Goal: Navigation & Orientation: Find specific page/section

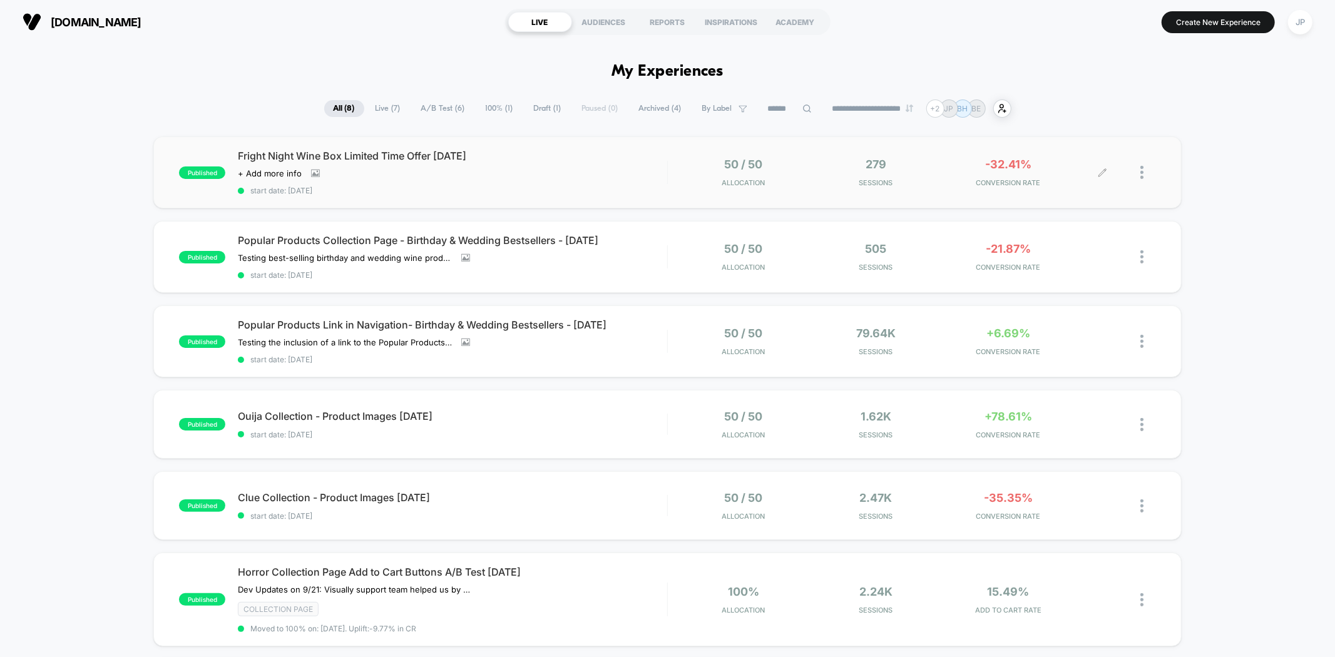
click at [927, 180] on span "Sessions" at bounding box center [876, 182] width 126 height 9
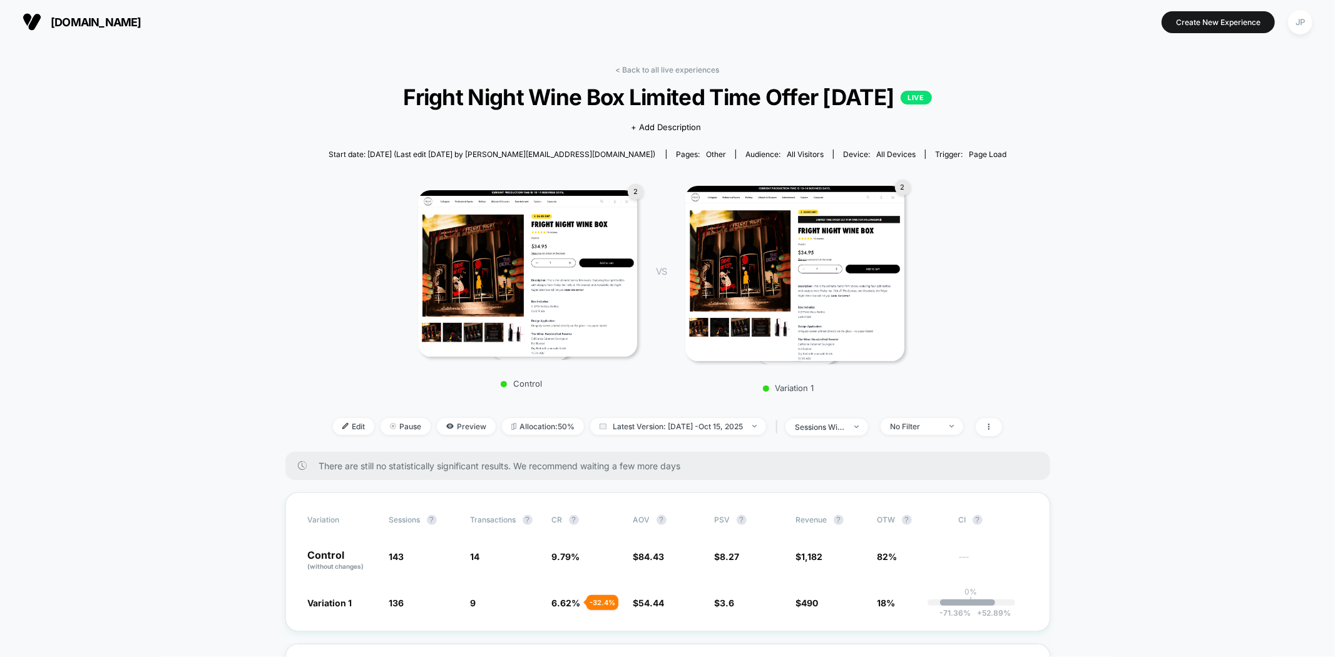
click at [764, 272] on img at bounding box center [794, 273] width 219 height 175
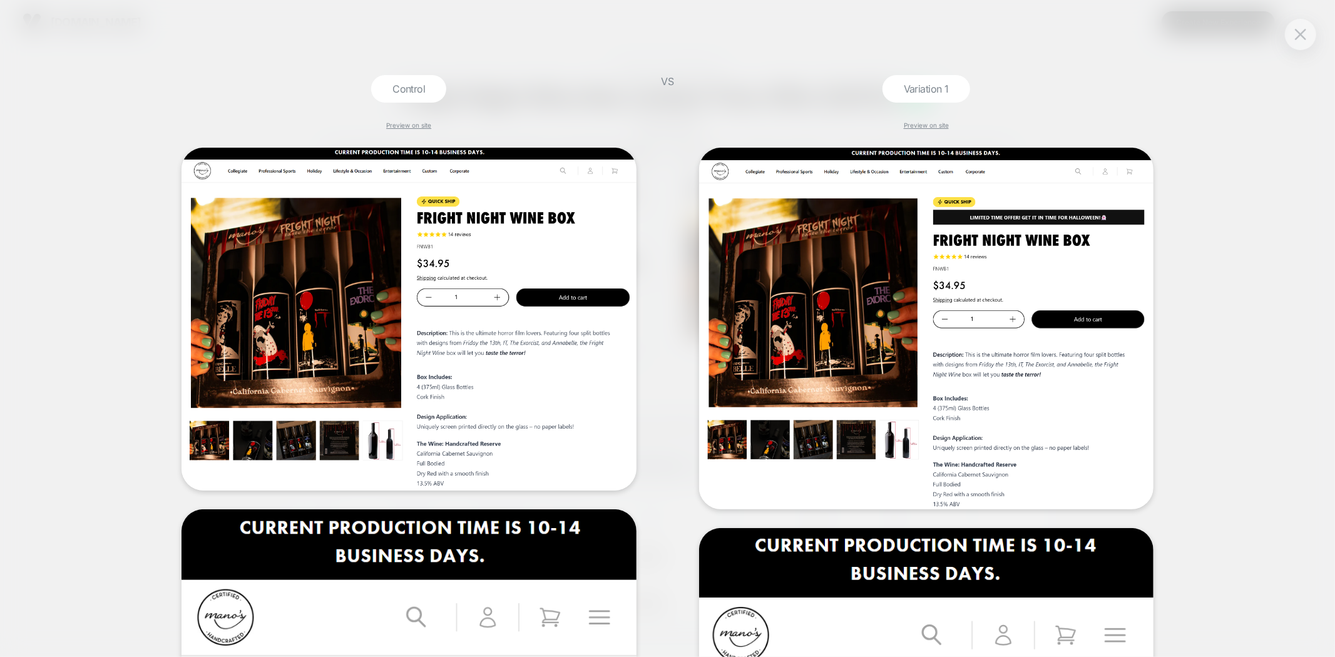
drag, startPoint x: 1285, startPoint y: 191, endPoint x: 1261, endPoint y: 170, distance: 31.5
click at [1285, 192] on div "Control Preview on site VS Variation 1 Preview on site" at bounding box center [667, 328] width 1335 height 657
click at [1299, 36] on img at bounding box center [1300, 34] width 11 height 11
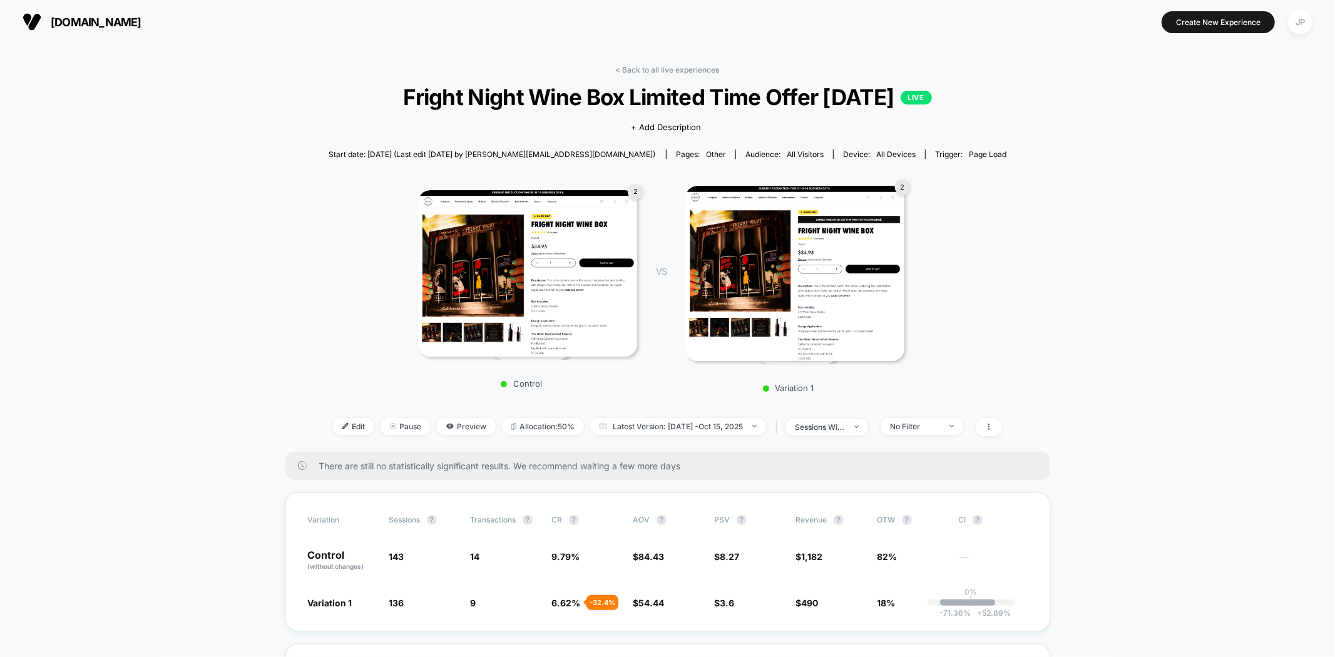
drag, startPoint x: 1207, startPoint y: 255, endPoint x: 1118, endPoint y: 202, distance: 103.6
click at [691, 67] on link "< Back to all live experiences" at bounding box center [668, 69] width 104 height 9
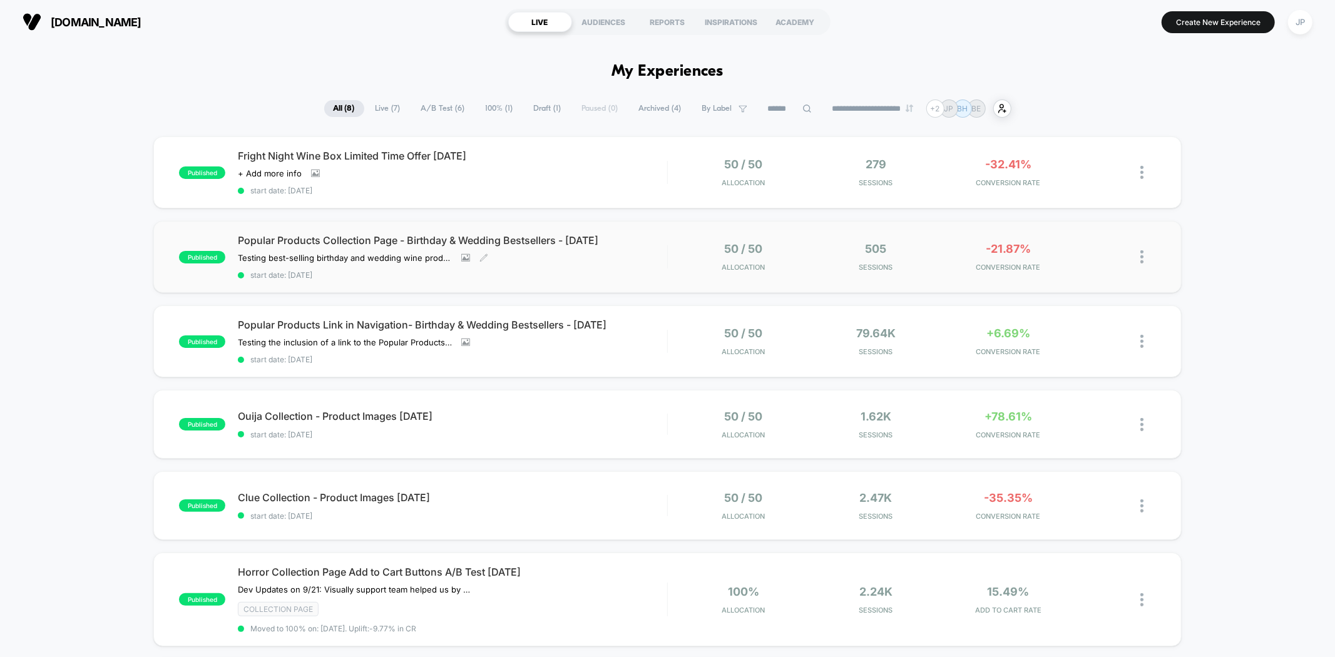
click at [659, 271] on span "start date: [DATE]" at bounding box center [452, 274] width 429 height 9
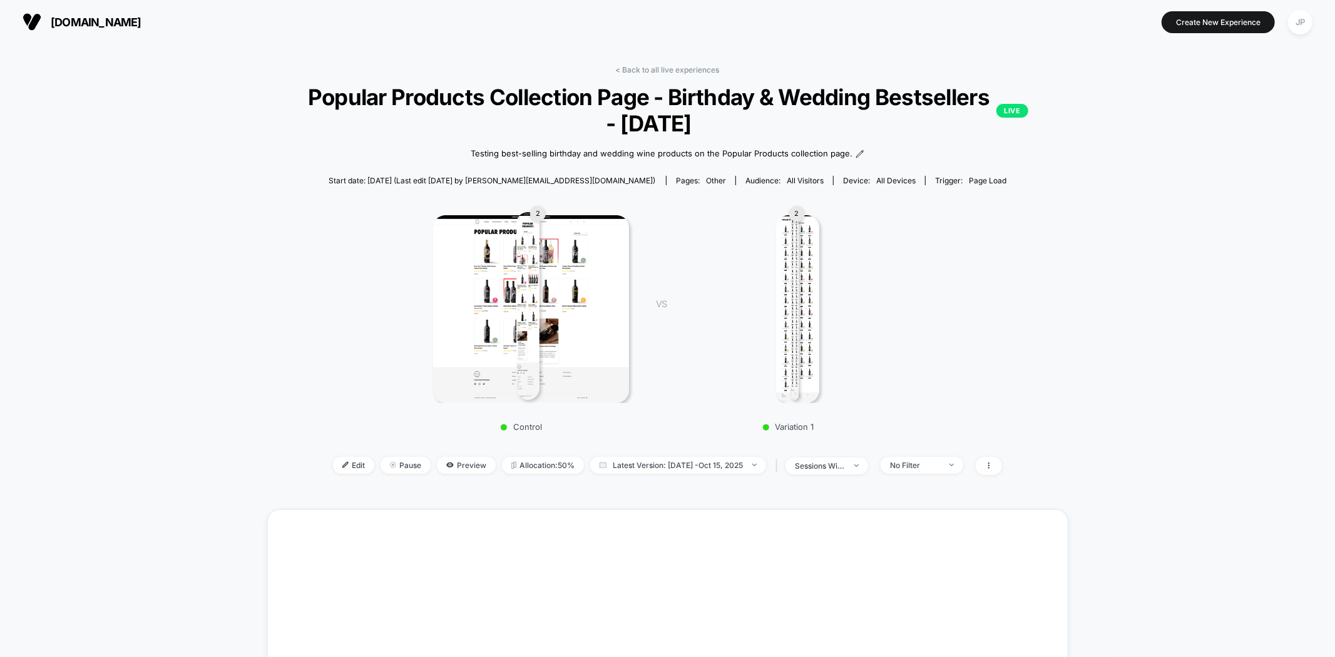
click at [1173, 236] on div "< Back to all live experiences Popular Products Collection Page - Birthday & We…" at bounding box center [667, 484] width 1335 height 880
click at [1193, 270] on div "< Back to all live experiences Popular Products Collection Page - Birthday & We…" at bounding box center [667, 484] width 1335 height 880
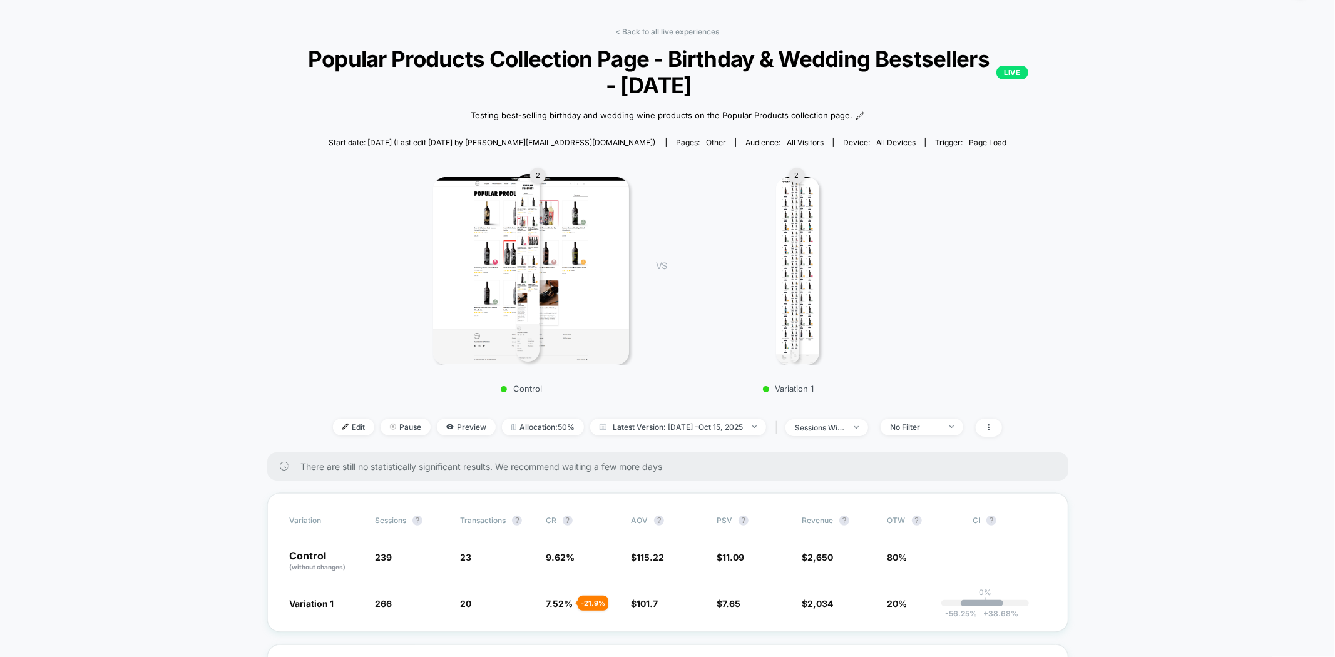
scroll to position [69, 0]
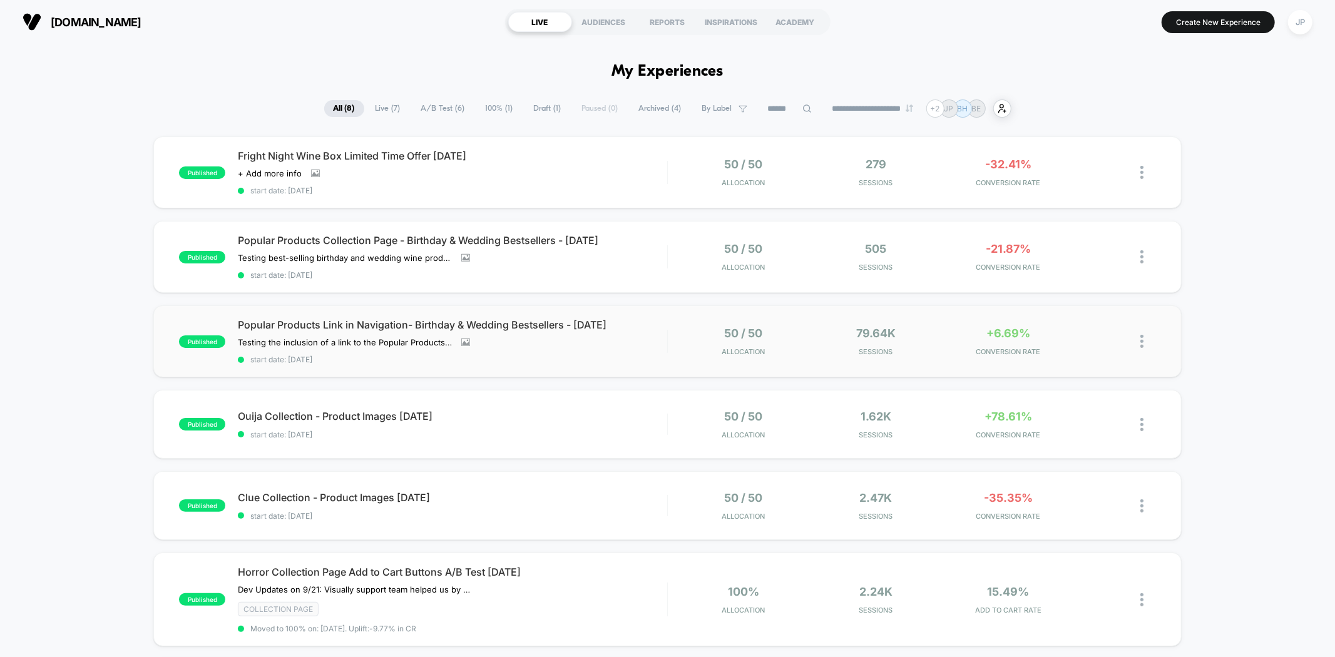
click at [927, 354] on div "published Popular Products Link in Navigation- Birthday & Wedding Bestsellers -…" at bounding box center [667, 341] width 1028 height 72
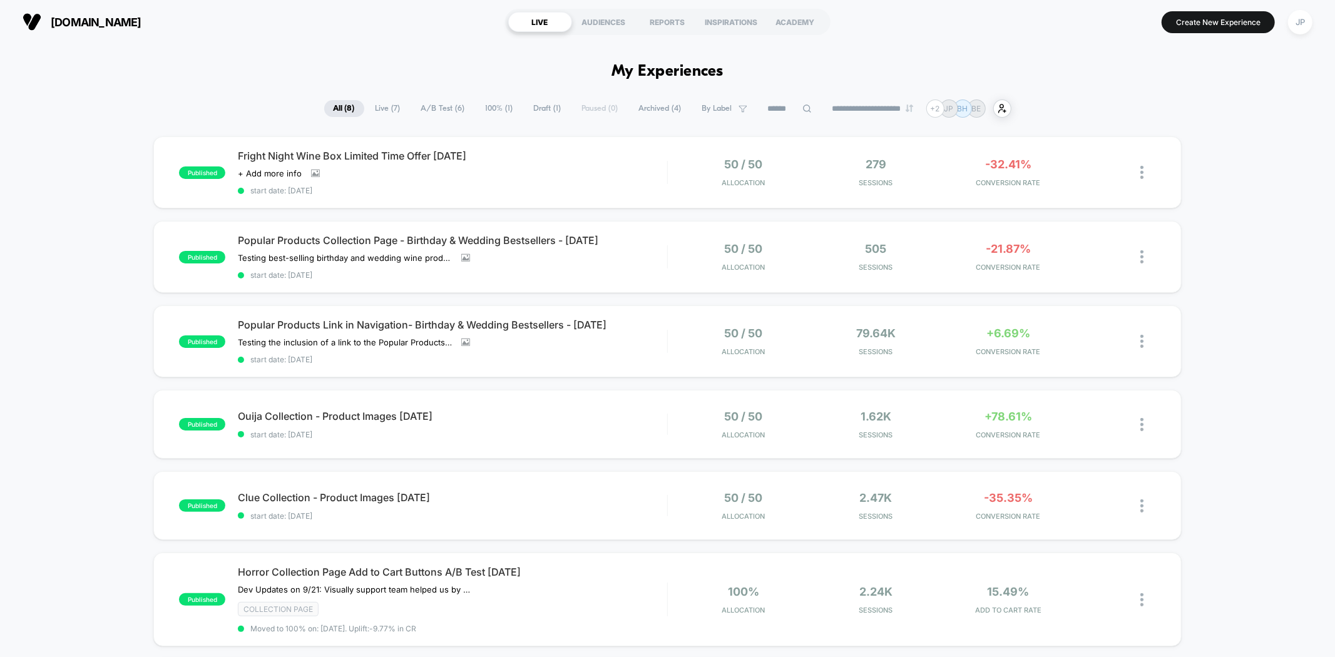
click at [1246, 238] on div "published Fright Night Wine Box Limited Time Offer [DATE] Click to view images …" at bounding box center [667, 516] width 1335 height 761
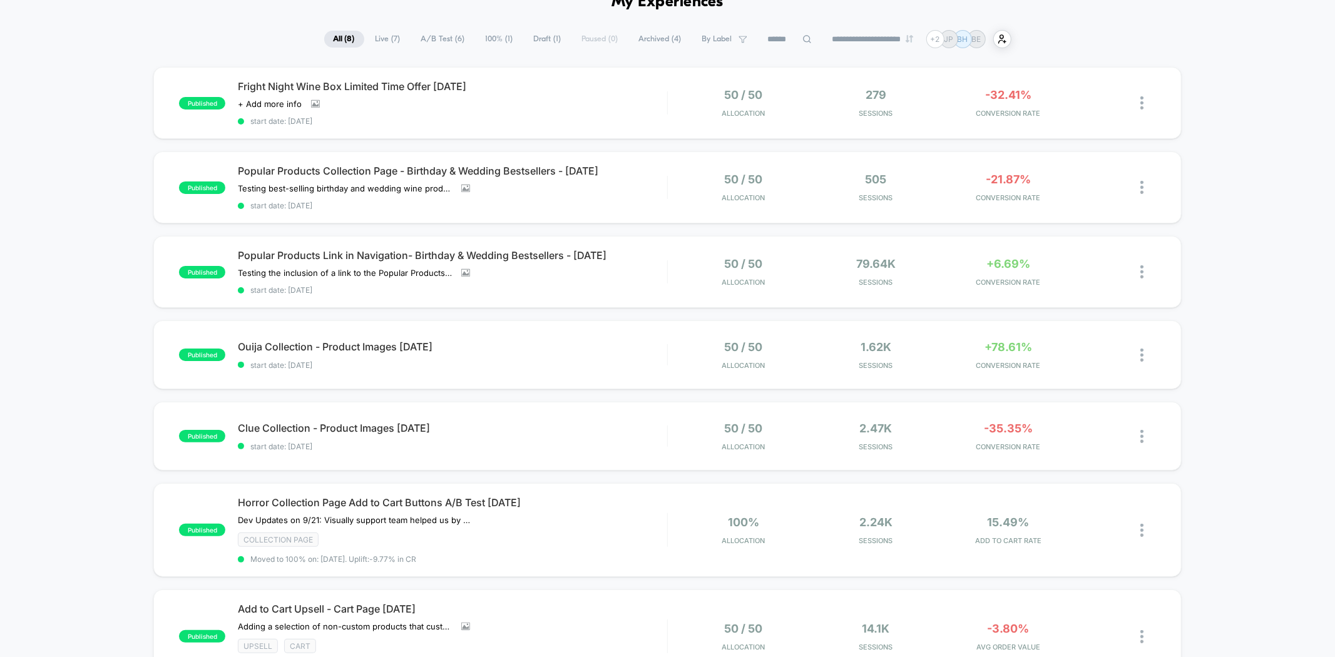
click at [1246, 237] on div "published Fright Night Wine Box Limited Time Offer [DATE] Click to view images …" at bounding box center [667, 447] width 1335 height 761
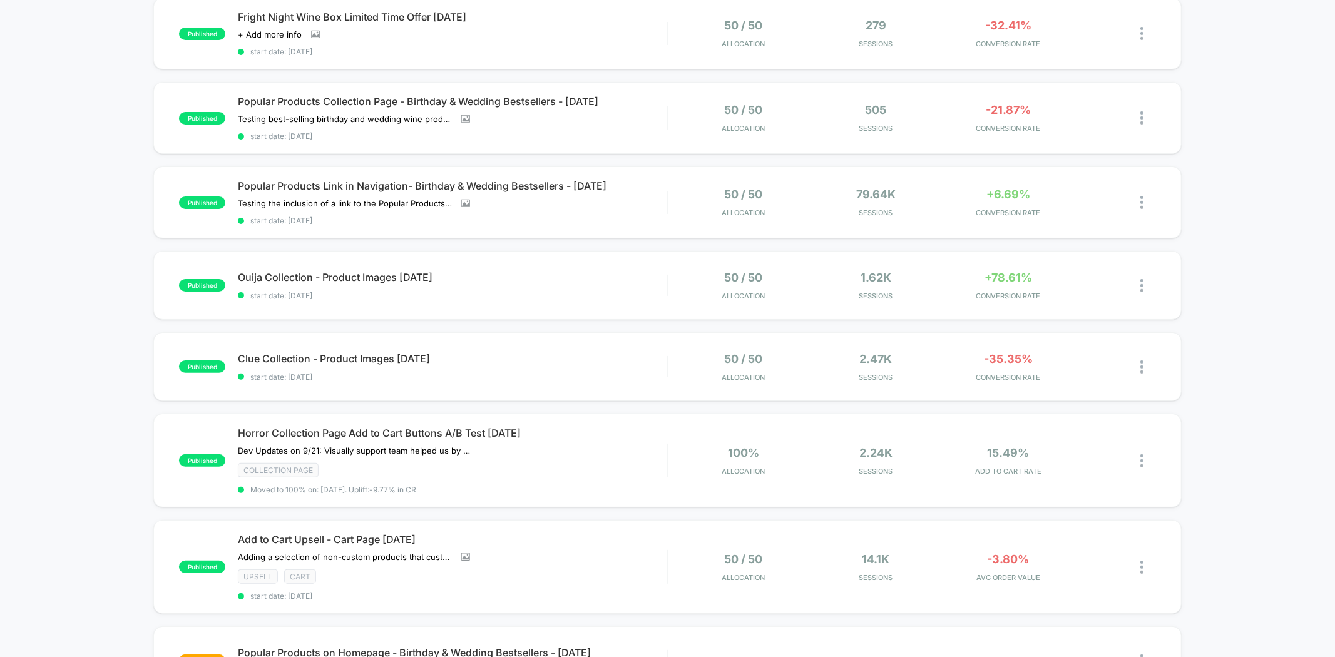
click at [1246, 237] on div "published Fright Night Wine Box Limited Time Offer [DATE] Click to view images …" at bounding box center [667, 377] width 1335 height 761
click at [617, 540] on span "Add to Cart Upsell - Cart Page [DATE]" at bounding box center [452, 539] width 429 height 13
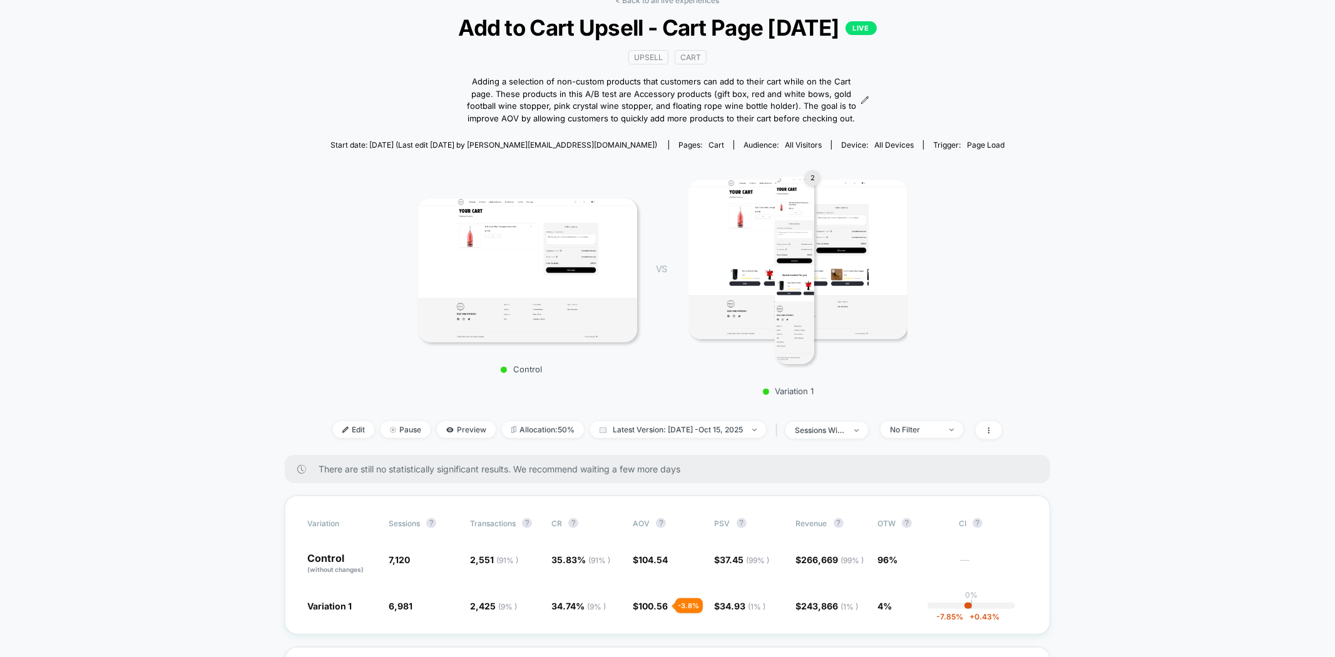
drag, startPoint x: 1115, startPoint y: 203, endPoint x: 1111, endPoint y: 213, distance: 10.7
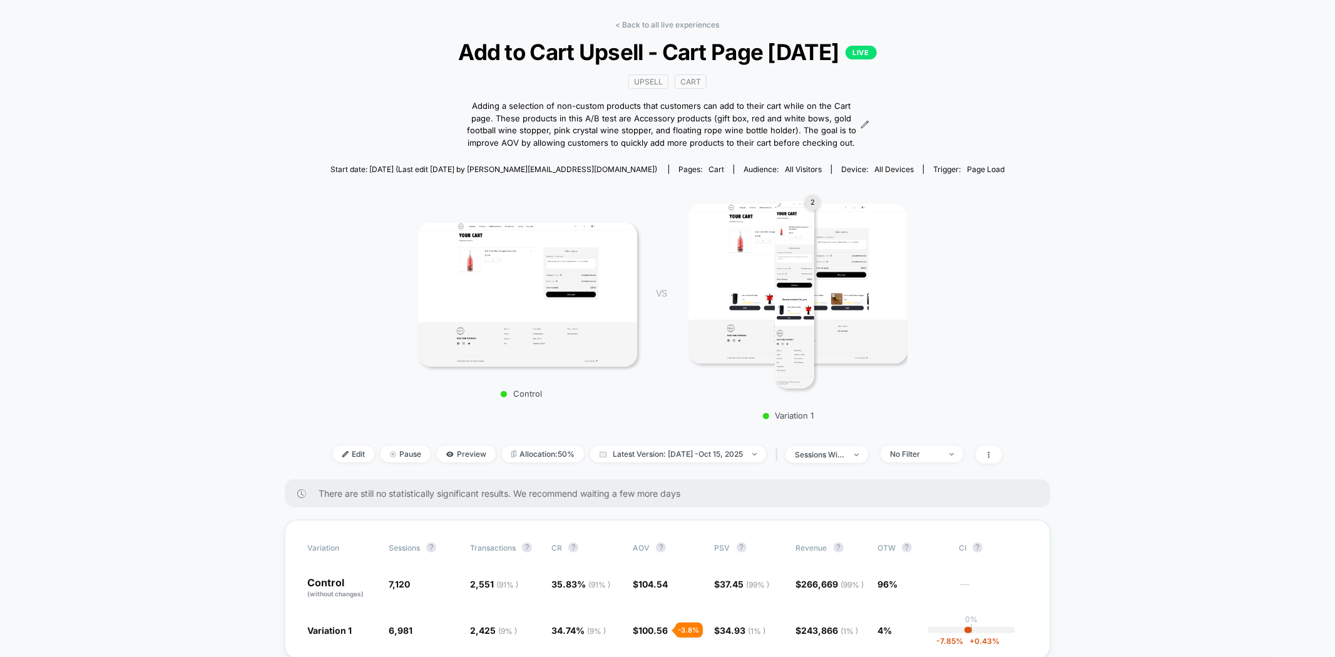
scroll to position [69, 0]
